Goal: Transaction & Acquisition: Purchase product/service

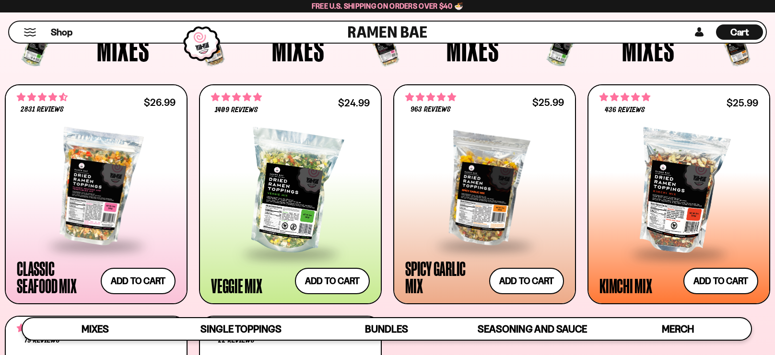
scroll to position [354, 0]
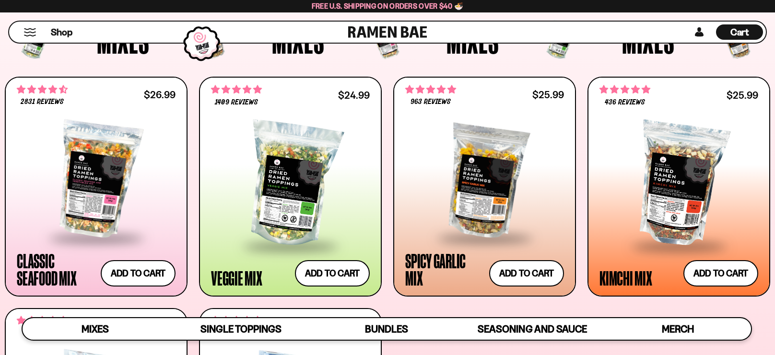
scroll to position [380, 0]
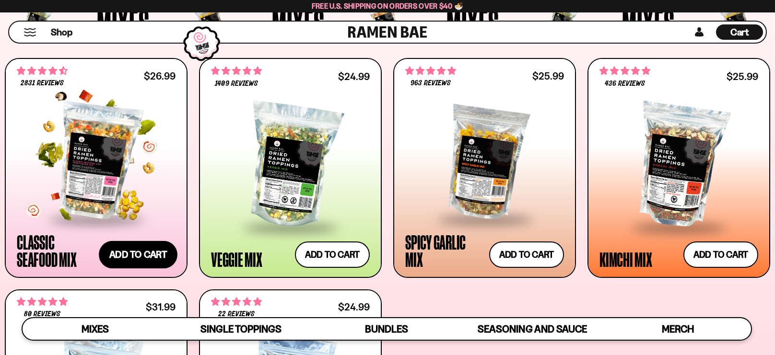
click at [136, 250] on button "Add to cart Add ― Regular price $26.99 Regular price Sale price $26.99 Unit pri…" at bounding box center [138, 255] width 79 height 28
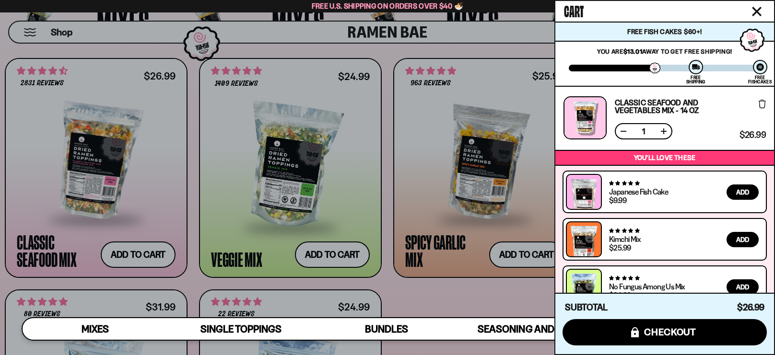
click at [322, 250] on div at bounding box center [387, 177] width 775 height 355
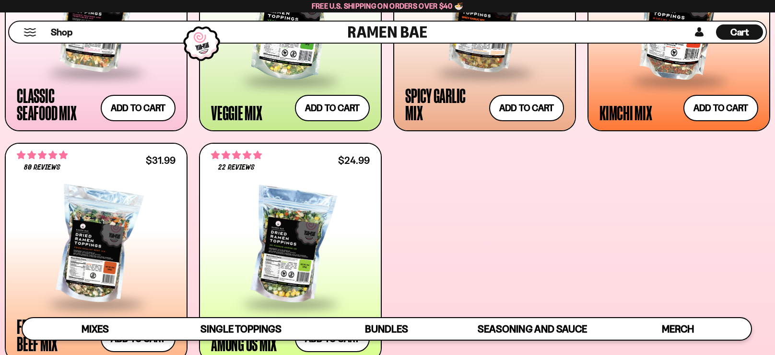
scroll to position [527, 0]
click at [458, 243] on div "**********" at bounding box center [387, 136] width 765 height 451
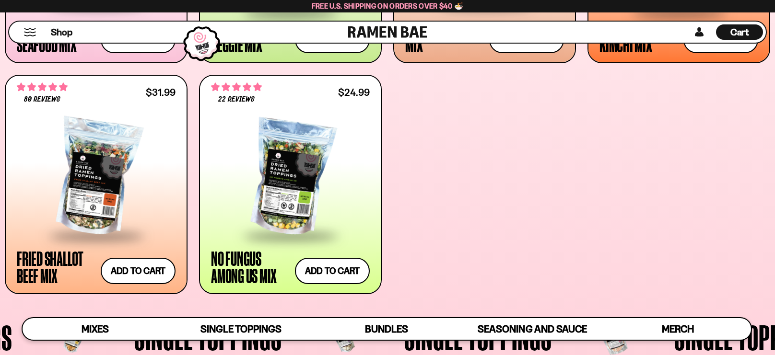
scroll to position [595, 0]
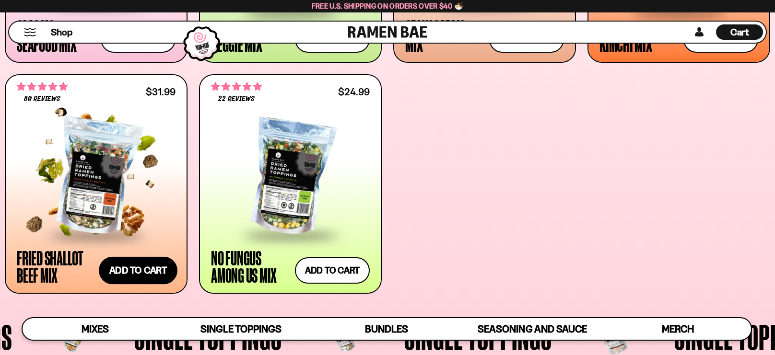
click at [145, 265] on button "Add to cart Add ― Regular price $31.99 Regular price Sale price $31.99 Unit pri…" at bounding box center [138, 271] width 79 height 28
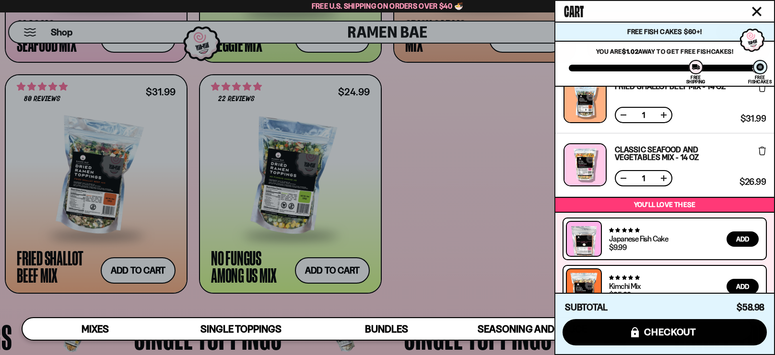
scroll to position [0, 0]
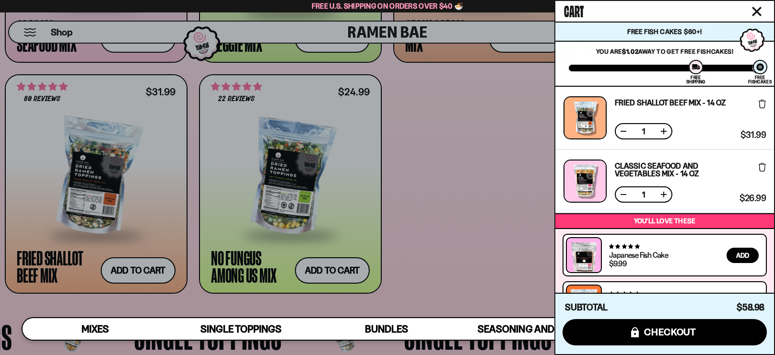
click at [756, 7] on icon "Close cart" at bounding box center [757, 12] width 10 height 10
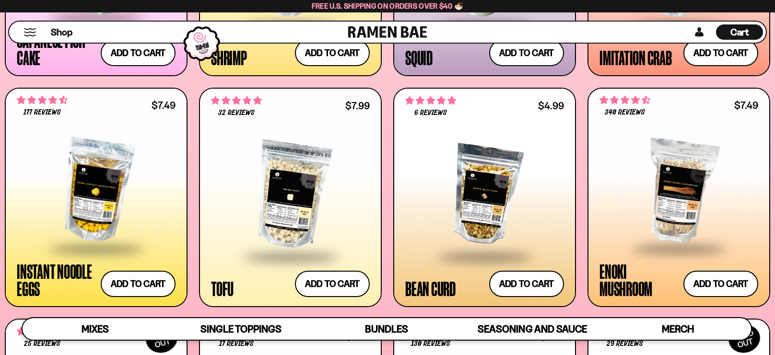
scroll to position [1126, 0]
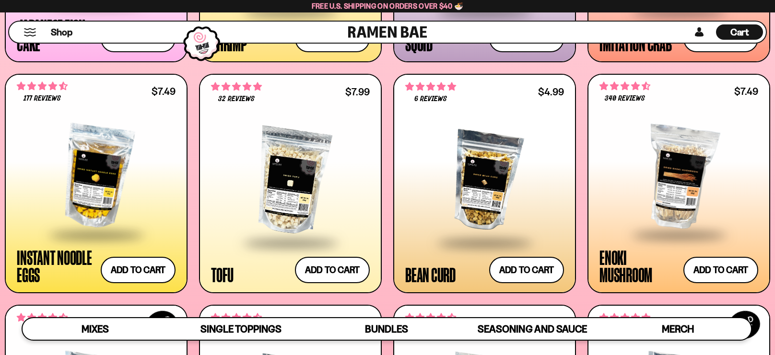
click at [84, 204] on div at bounding box center [96, 177] width 159 height 114
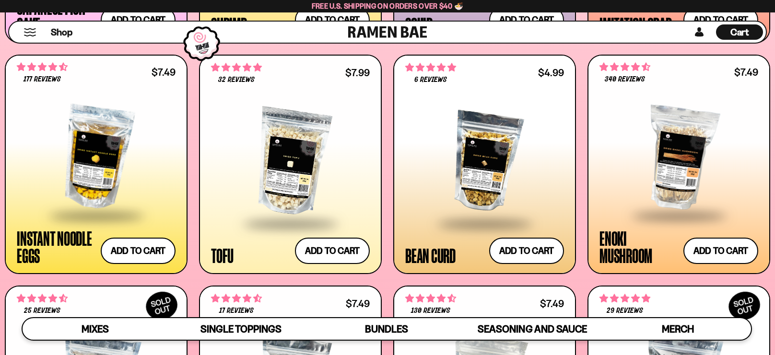
scroll to position [1164, 0]
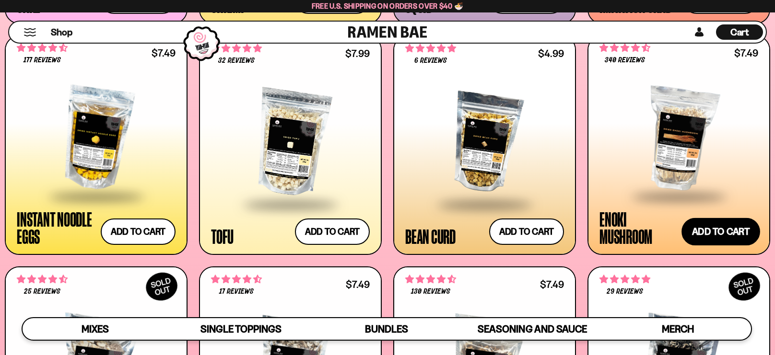
click at [735, 231] on button "Add to cart Add ― Regular price $7.49 Regular price Sale price $7.49 Unit price…" at bounding box center [720, 232] width 79 height 28
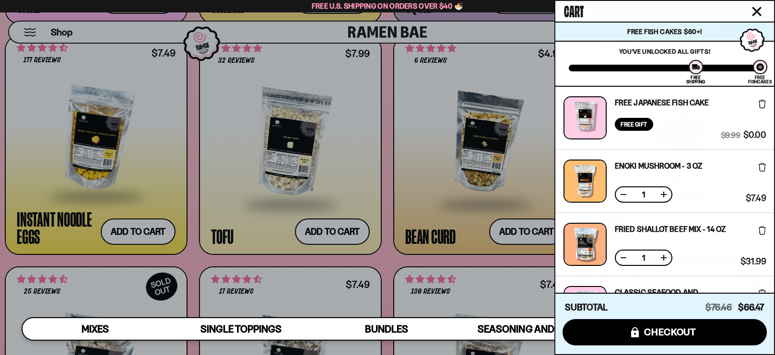
click at [756, 8] on icon "Close cart" at bounding box center [757, 12] width 10 height 10
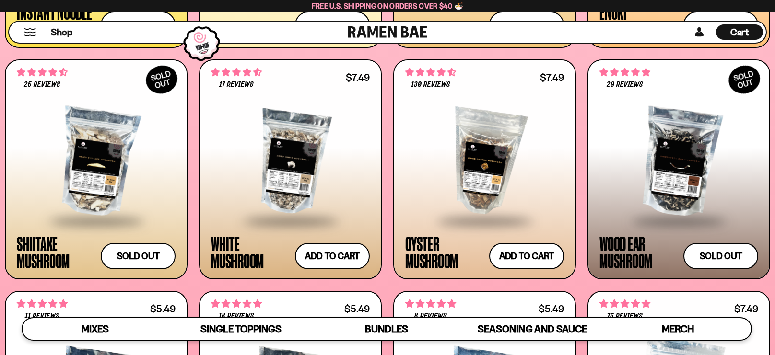
scroll to position [1373, 0]
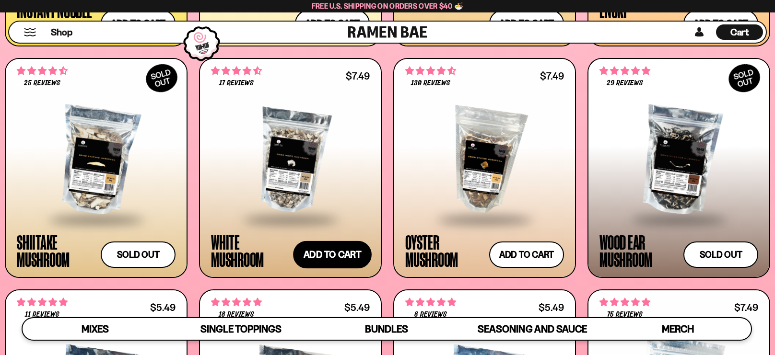
click at [318, 250] on button "Add to cart Add ― Regular price $7.49 Regular price Sale price $7.49 Unit price…" at bounding box center [332, 255] width 79 height 28
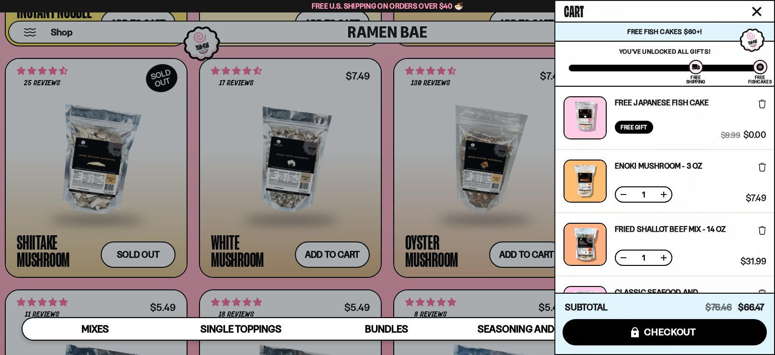
click at [758, 166] on icon at bounding box center [761, 167] width 7 height 9
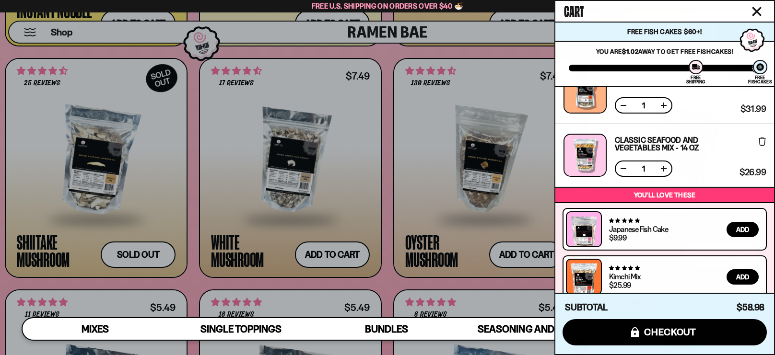
scroll to position [0, 0]
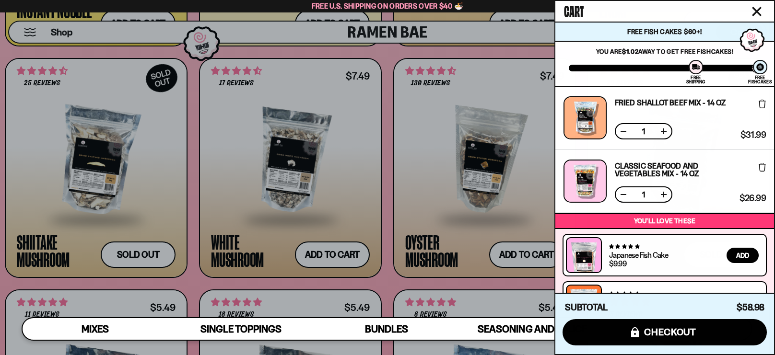
click at [335, 254] on div at bounding box center [387, 177] width 775 height 355
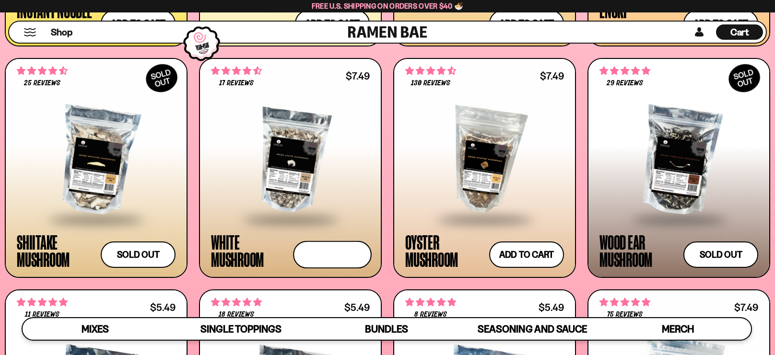
click at [335, 254] on button "Add to cart Add ― Regular price $7.49 Regular price Sale price $7.49 Unit price…" at bounding box center [332, 255] width 79 height 28
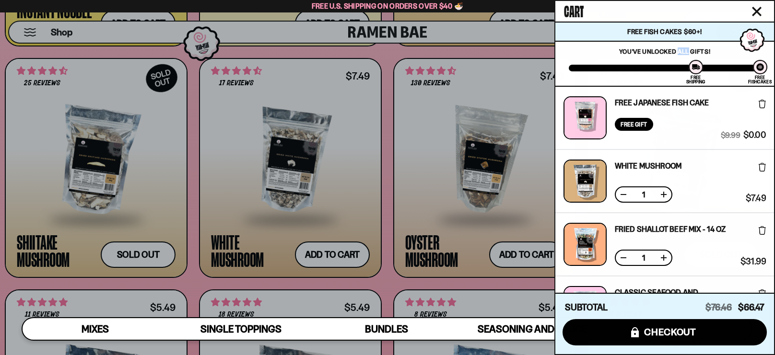
click at [755, 8] on icon "Close cart" at bounding box center [757, 12] width 10 height 10
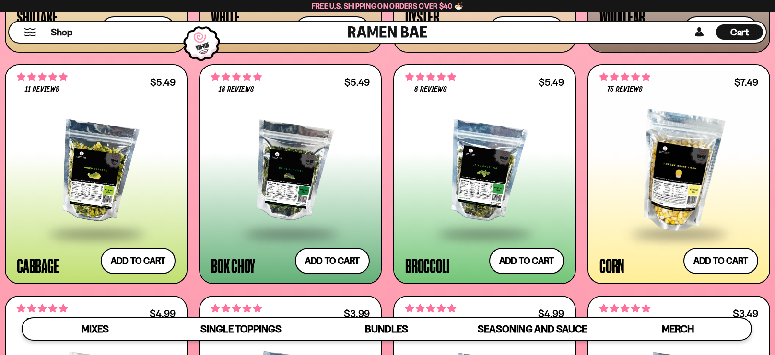
scroll to position [1600, 0]
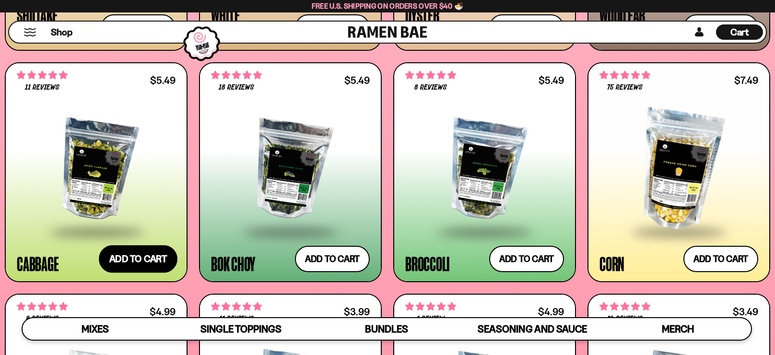
click at [145, 255] on button "Add to cart Add ― Regular price $5.49 Regular price Sale price $5.49 Unit price…" at bounding box center [138, 259] width 79 height 28
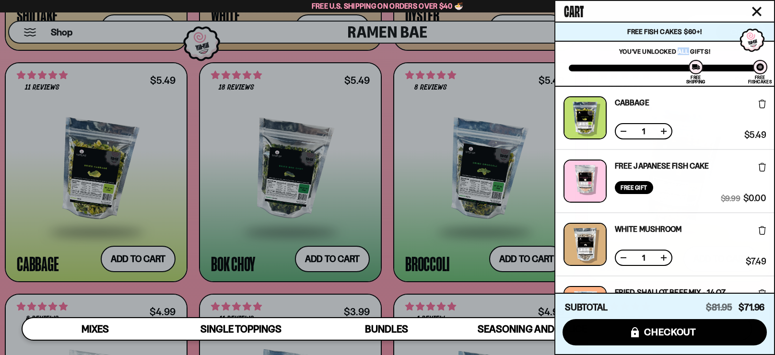
click at [753, 3] on div "Cart" at bounding box center [664, 11] width 219 height 21
click at [756, 7] on icon "Close cart" at bounding box center [757, 12] width 10 height 10
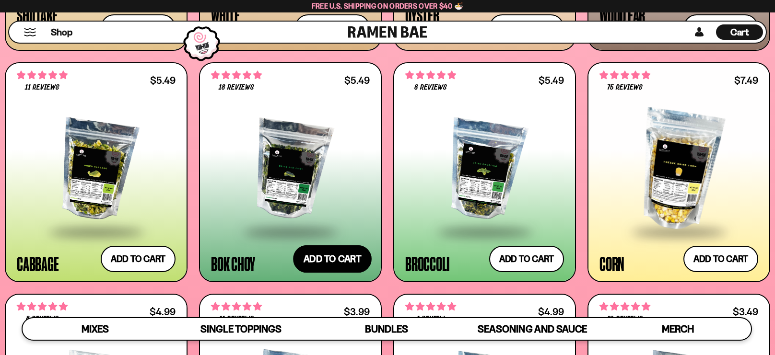
click at [334, 255] on button "Add to cart Add ― Regular price $5.49 Regular price Sale price $5.49 Unit price…" at bounding box center [332, 259] width 79 height 28
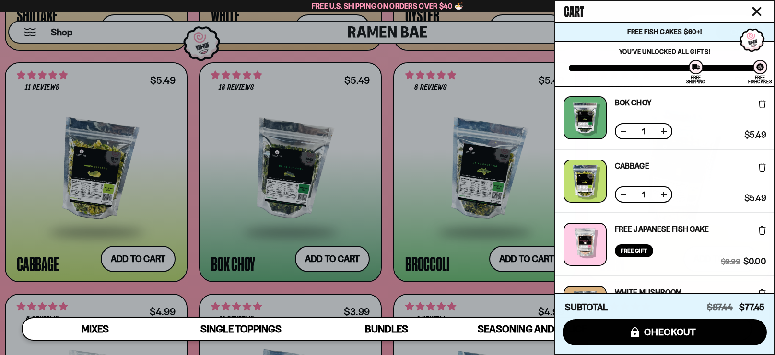
click at [756, 7] on icon "Close cart" at bounding box center [757, 12] width 10 height 10
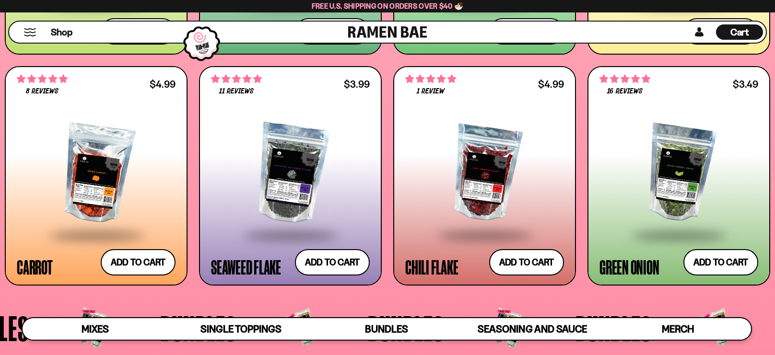
scroll to position [1847, 0]
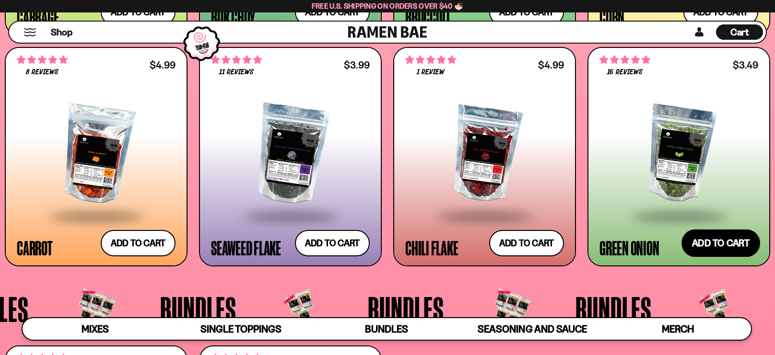
click at [714, 239] on button "Add to cart Add ― Regular price $3.49 Regular price Sale price $3.49 Unit price…" at bounding box center [720, 244] width 79 height 28
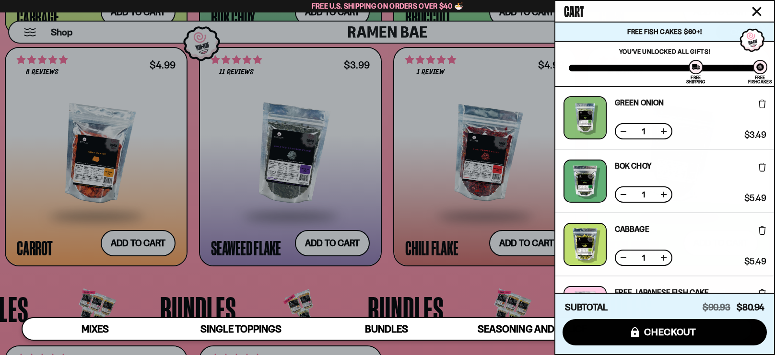
click at [755, 7] on icon "Close cart" at bounding box center [757, 12] width 10 height 10
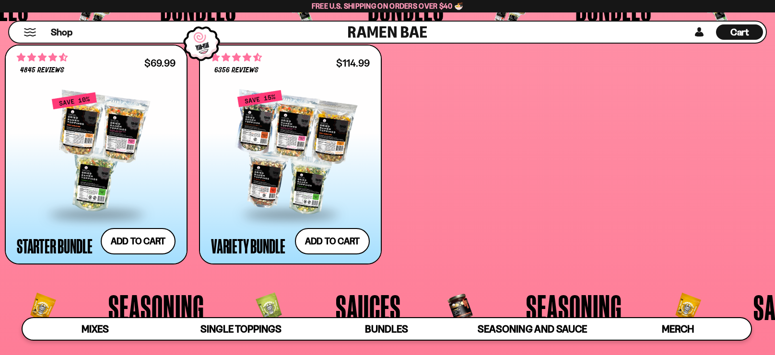
scroll to position [2150, 0]
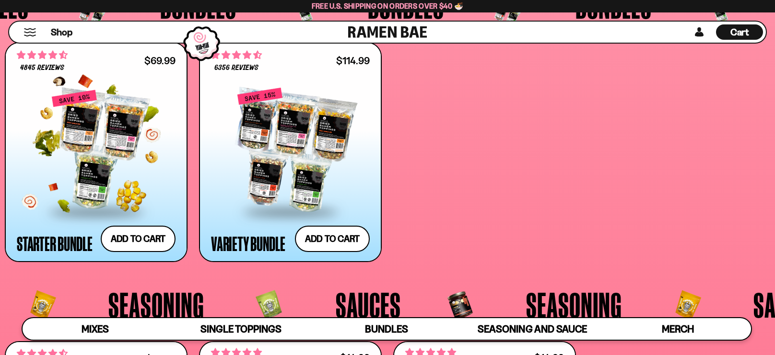
click at [92, 184] on div at bounding box center [96, 149] width 159 height 121
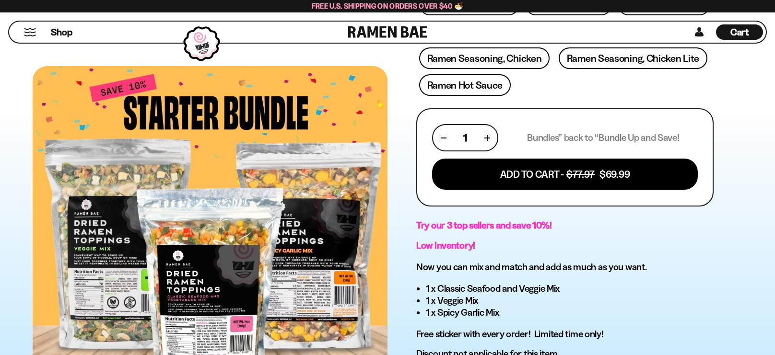
scroll to position [341, 0]
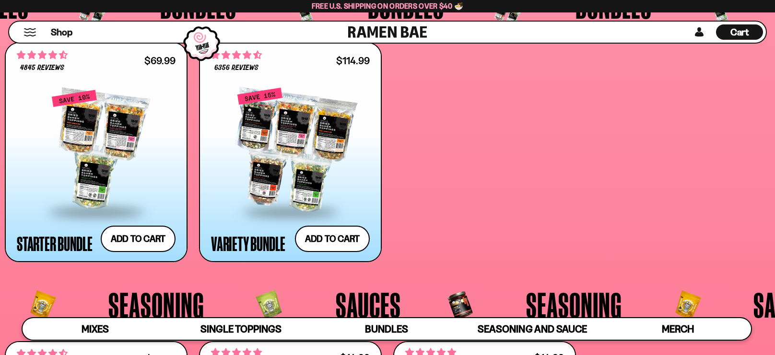
scroll to position [2150, 0]
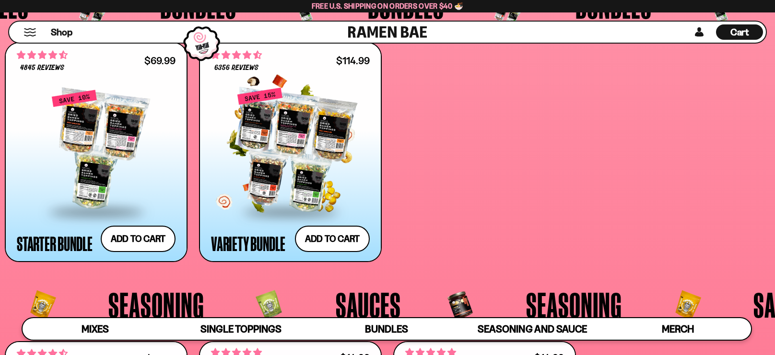
click at [282, 149] on div at bounding box center [290, 149] width 159 height 121
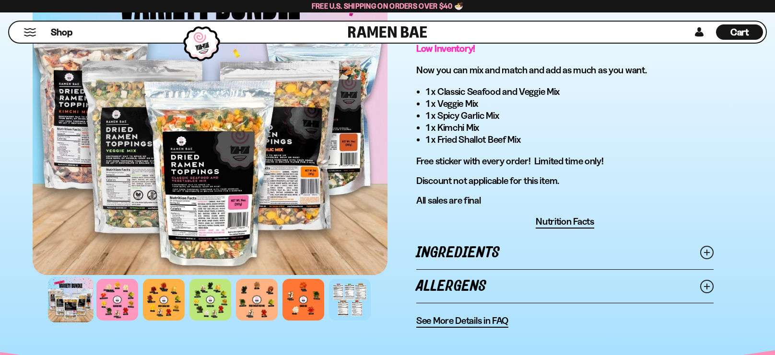
scroll to position [539, 0]
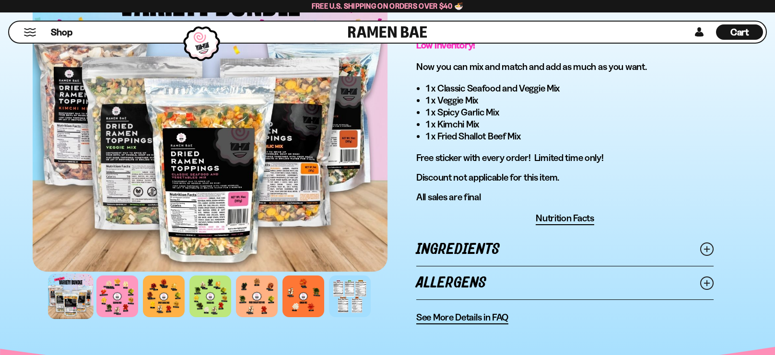
click at [471, 314] on span "See More Details in FAQ" at bounding box center [462, 318] width 92 height 12
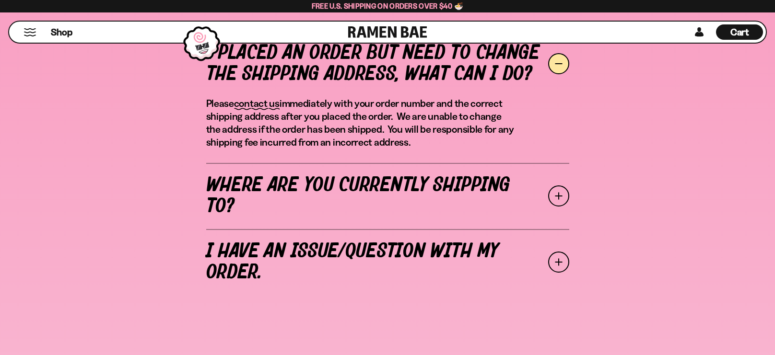
scroll to position [398, 0]
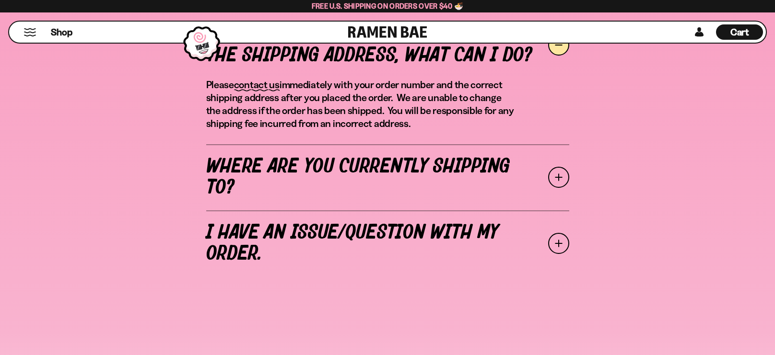
click at [366, 228] on link "I have an issue/question with my order." at bounding box center [387, 243] width 363 height 66
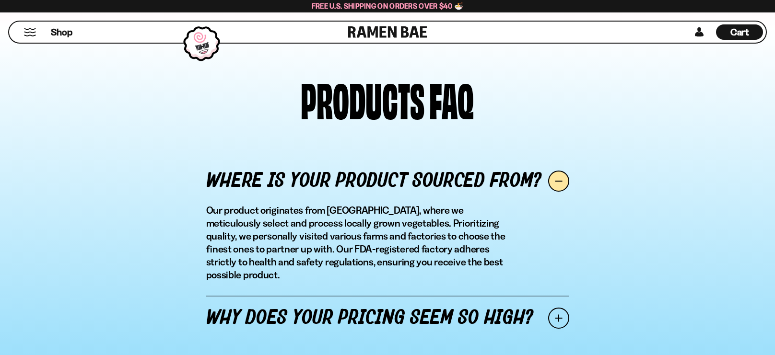
scroll to position [982, 0]
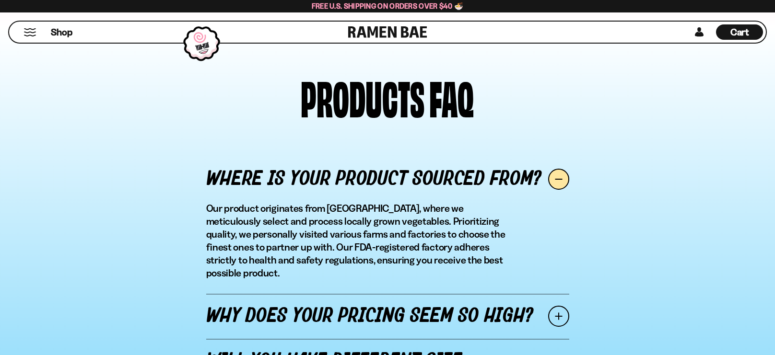
click at [361, 300] on link "Why does your pricing seem so high?" at bounding box center [387, 316] width 363 height 45
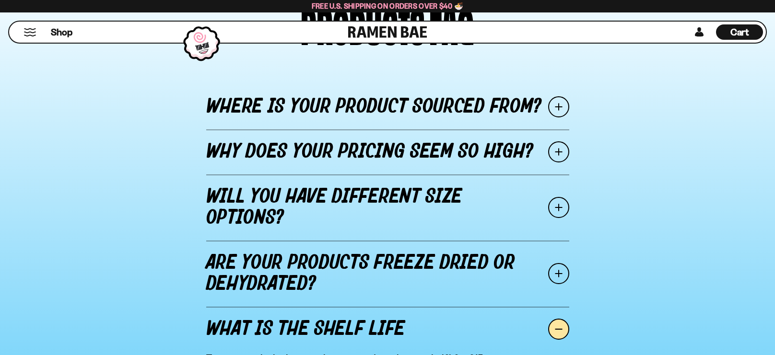
scroll to position [1050, 0]
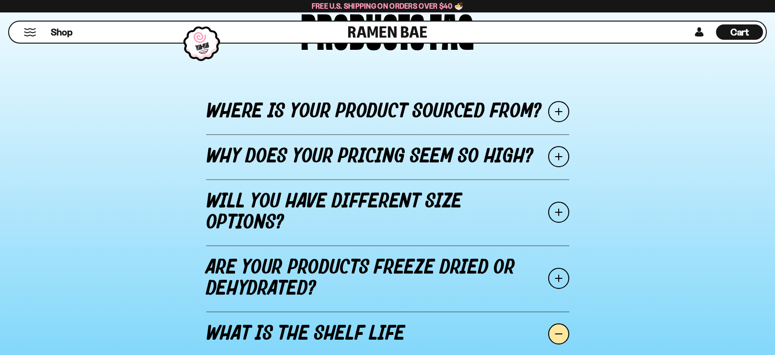
click at [384, 216] on link "Will you have different size options?" at bounding box center [387, 212] width 363 height 66
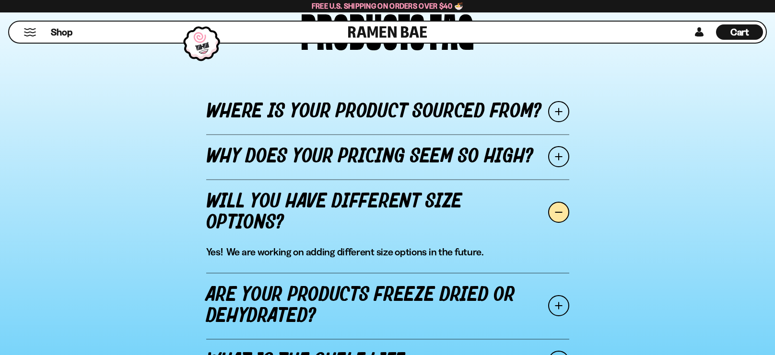
click at [368, 285] on link "Are your products freeze dried or dehydrated?" at bounding box center [387, 306] width 363 height 66
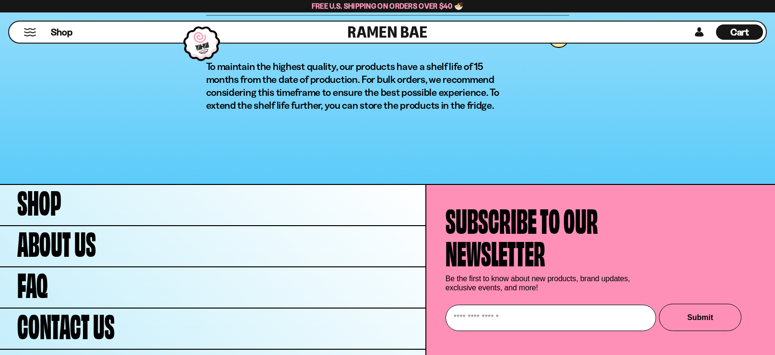
scroll to position [1401, 0]
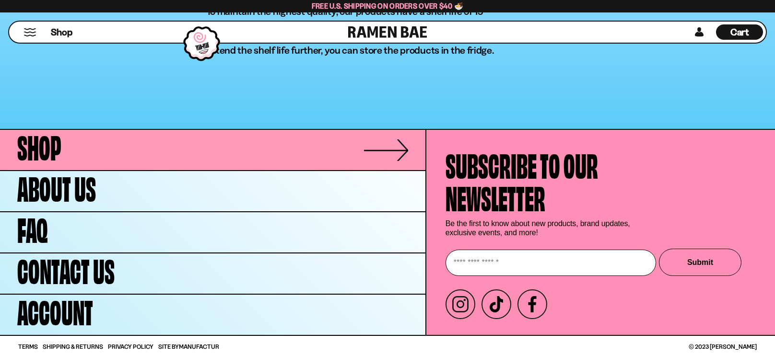
click at [167, 144] on link "Shop" at bounding box center [212, 150] width 425 height 40
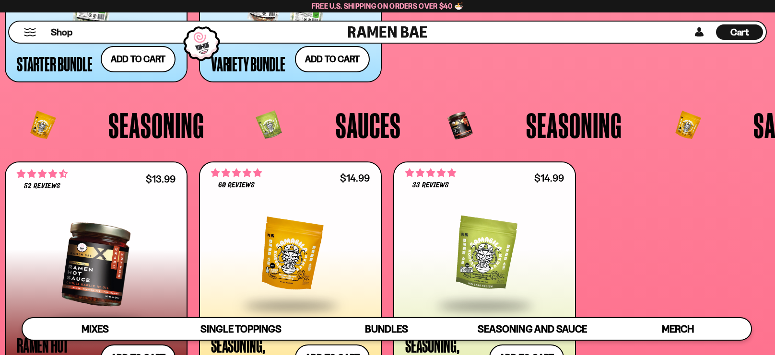
scroll to position [2407, 0]
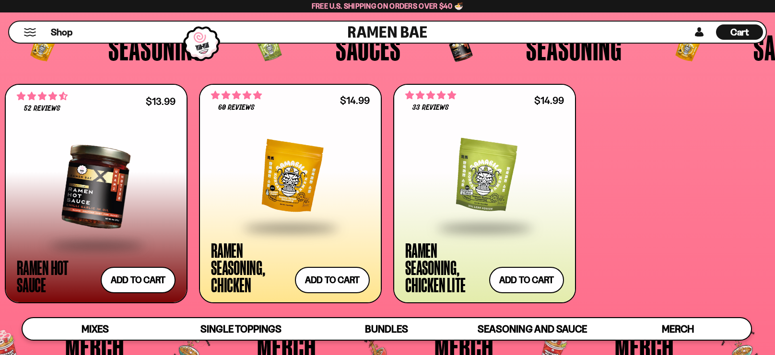
click at [287, 245] on div "Ramen Seasoning, Chicken" at bounding box center [250, 268] width 79 height 52
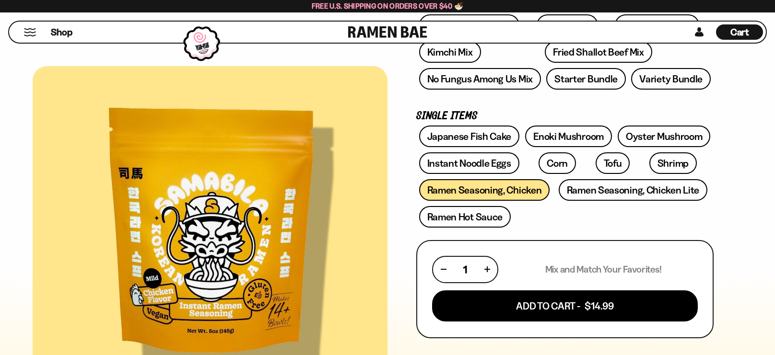
scroll to position [189, 0]
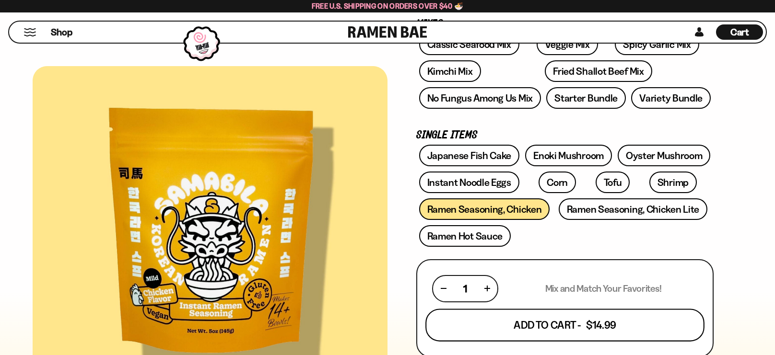
click at [498, 319] on button "Add To Cart - $14.99" at bounding box center [564, 325] width 279 height 33
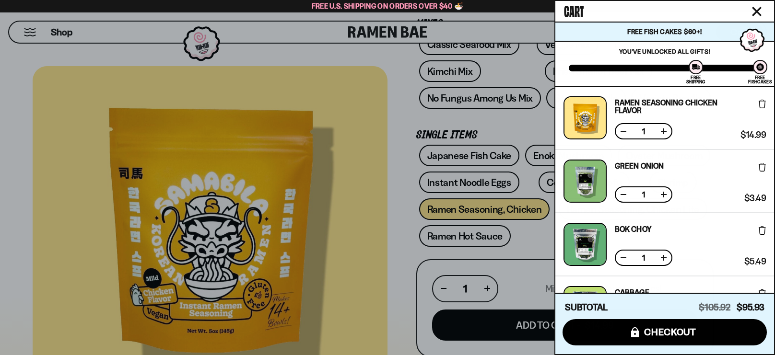
click at [409, 256] on div at bounding box center [387, 177] width 775 height 355
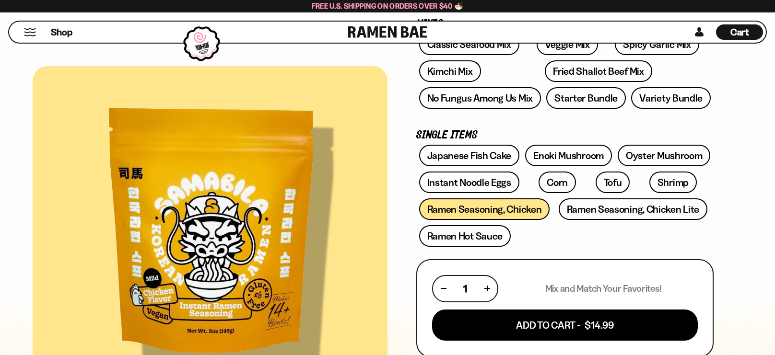
click at [197, 42] on div at bounding box center [201, 43] width 46 height 45
click at [29, 30] on button "Mobile Menu Trigger" at bounding box center [29, 32] width 13 height 8
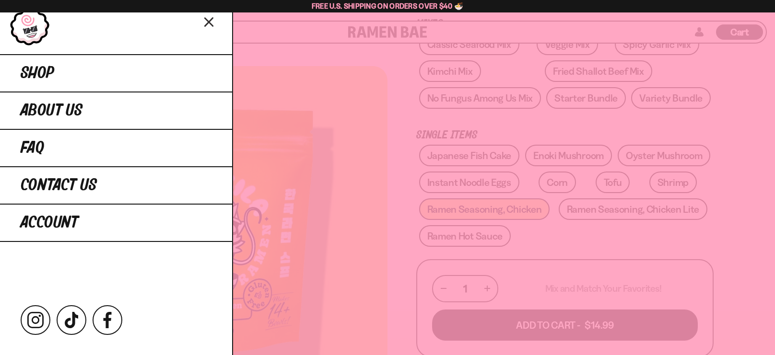
click at [207, 22] on icon "Close menu" at bounding box center [209, 22] width 17 height 18
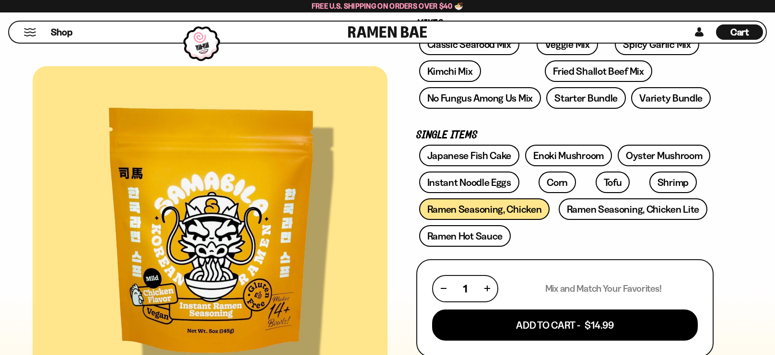
click at [207, 22] on div "Shop" at bounding box center [180, 32] width 336 height 21
click at [361, 110] on div at bounding box center [210, 229] width 355 height 327
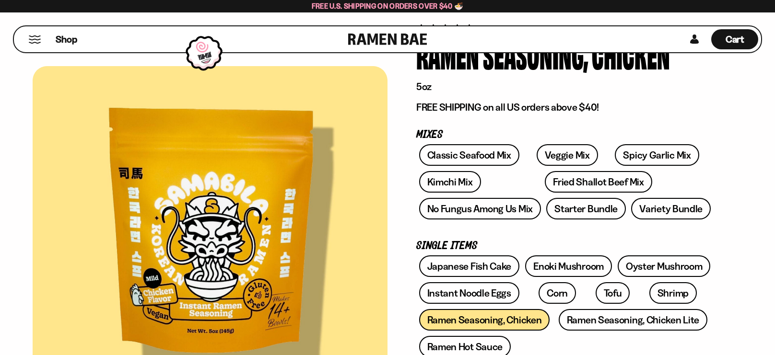
scroll to position [0, 0]
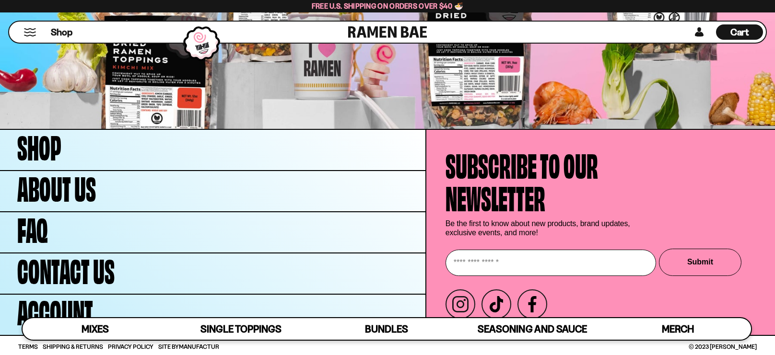
scroll to position [3404, 0]
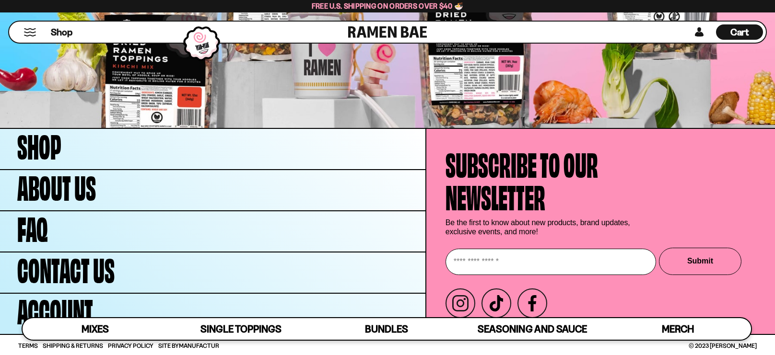
click at [744, 28] on span "Cart" at bounding box center [739, 32] width 19 height 12
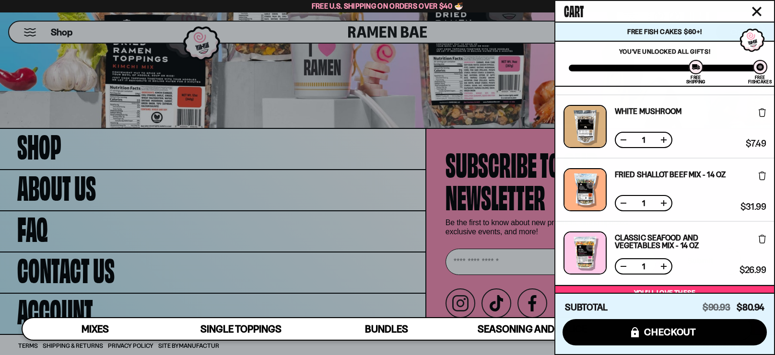
scroll to position [247, 0]
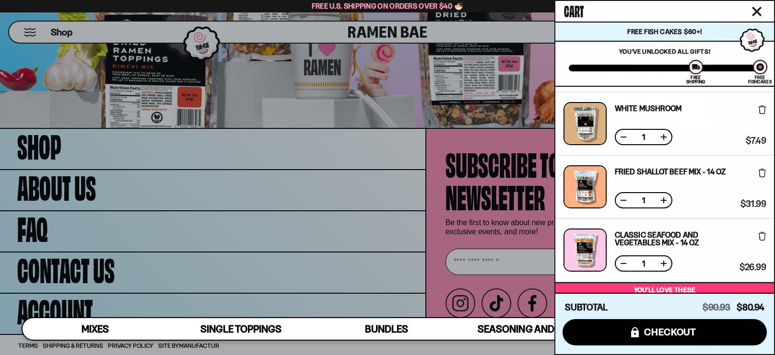
click at [716, 231] on link "Classic Seafood and Vegetables Mix - 14 OZ" at bounding box center [674, 238] width 121 height 15
